Goal: Information Seeking & Learning: Find specific fact

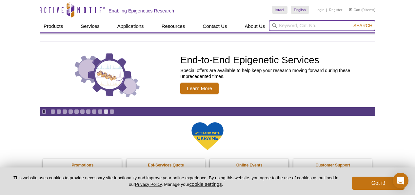
click at [279, 27] on input "search" at bounding box center [322, 25] width 107 height 11
type input "lef1"
click at [351, 23] on button "Search" at bounding box center [362, 26] width 23 height 6
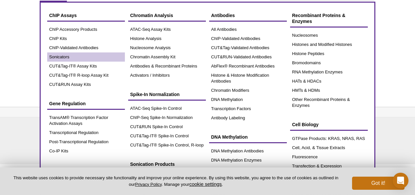
scroll to position [30, 0]
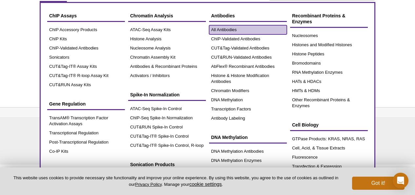
click at [231, 32] on link "All Antibodies" at bounding box center [248, 29] width 78 height 9
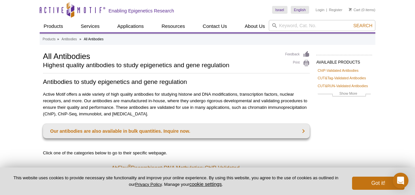
scroll to position [9, 0]
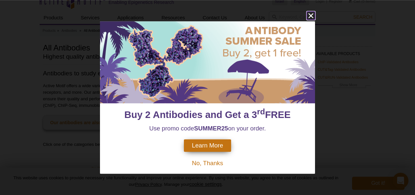
click at [312, 15] on icon "close" at bounding box center [310, 15] width 5 height 5
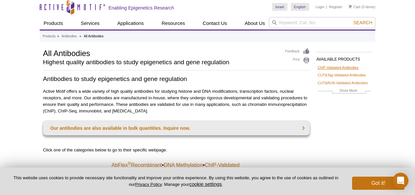
scroll to position [3, 0]
click at [332, 74] on link "CUT&Tag-Validated Antibodies" at bounding box center [342, 75] width 48 height 6
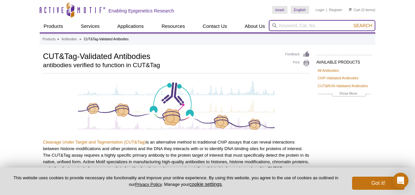
click at [295, 23] on input "search" at bounding box center [322, 25] width 107 height 11
type input "lef1"
click at [351, 23] on button "Search" at bounding box center [362, 26] width 23 height 6
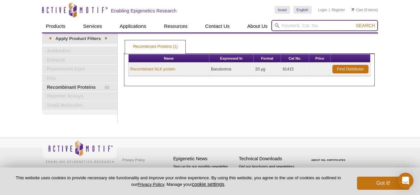
click at [313, 25] on input "search" at bounding box center [324, 25] width 107 height 11
type input "hoxd11"
click at [354, 23] on button "Search" at bounding box center [365, 26] width 23 height 6
